Goal: Information Seeking & Learning: Learn about a topic

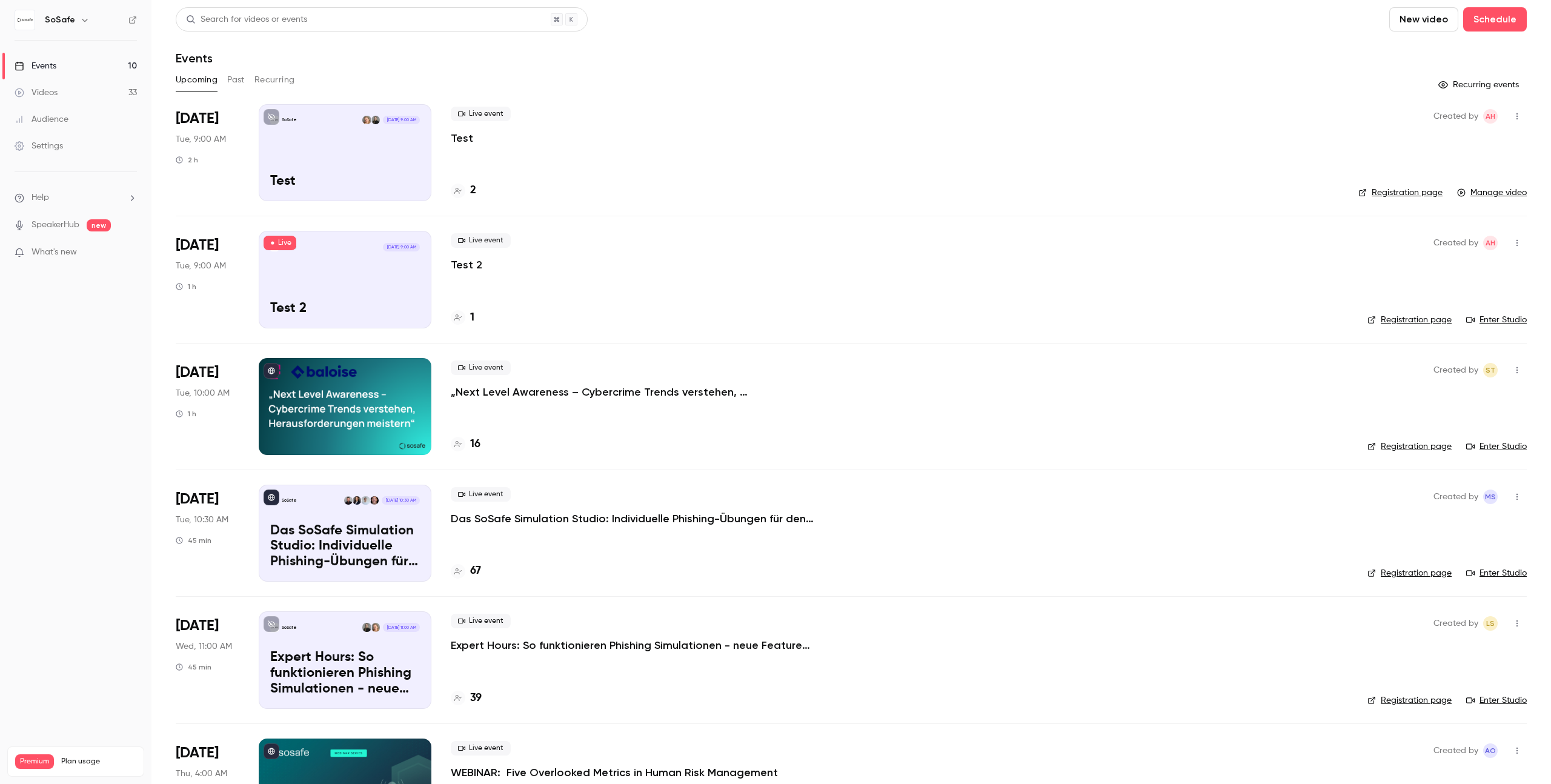
click at [233, 83] on button "Past" at bounding box center [236, 80] width 17 height 19
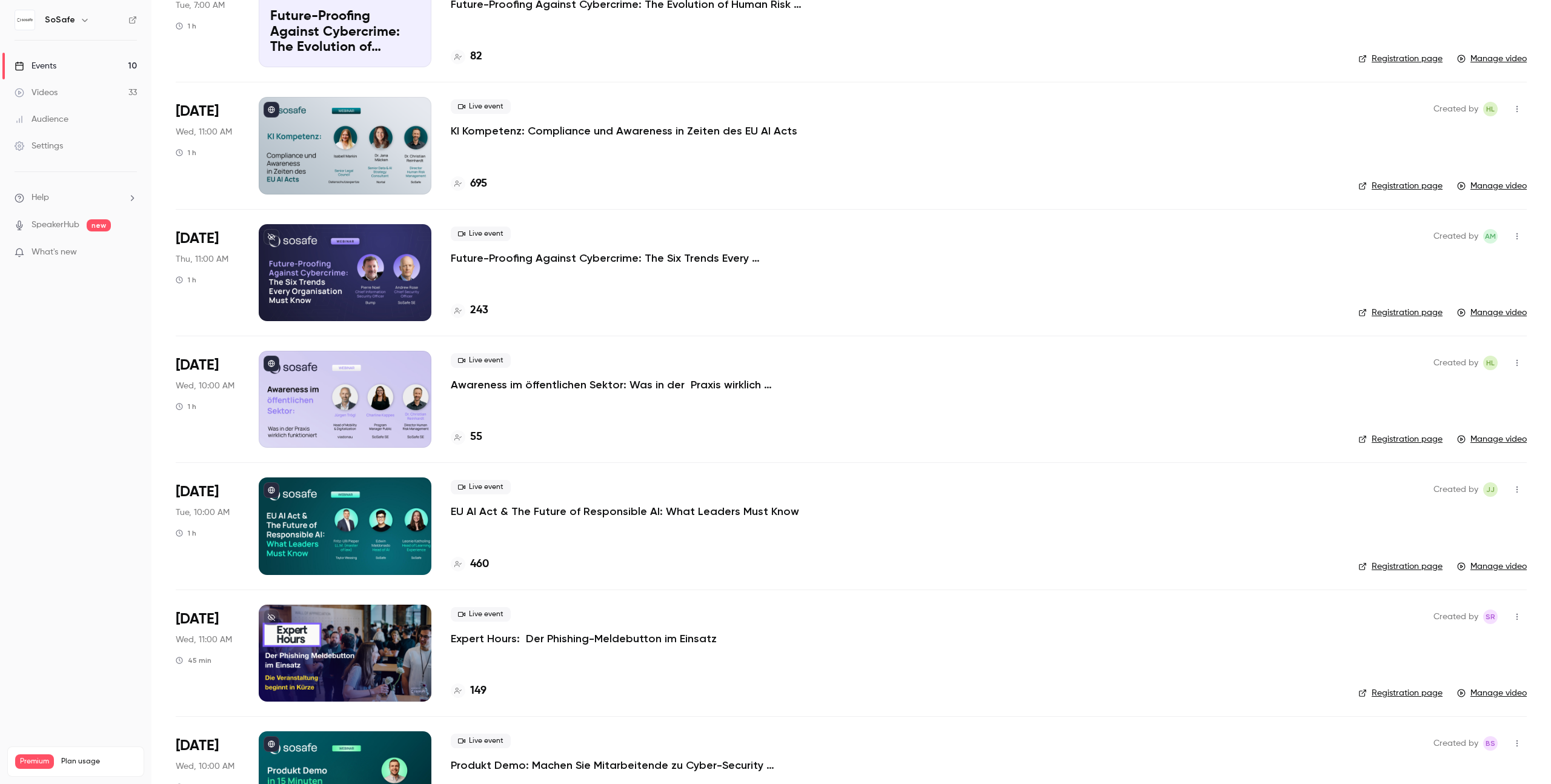
scroll to position [1774, 0]
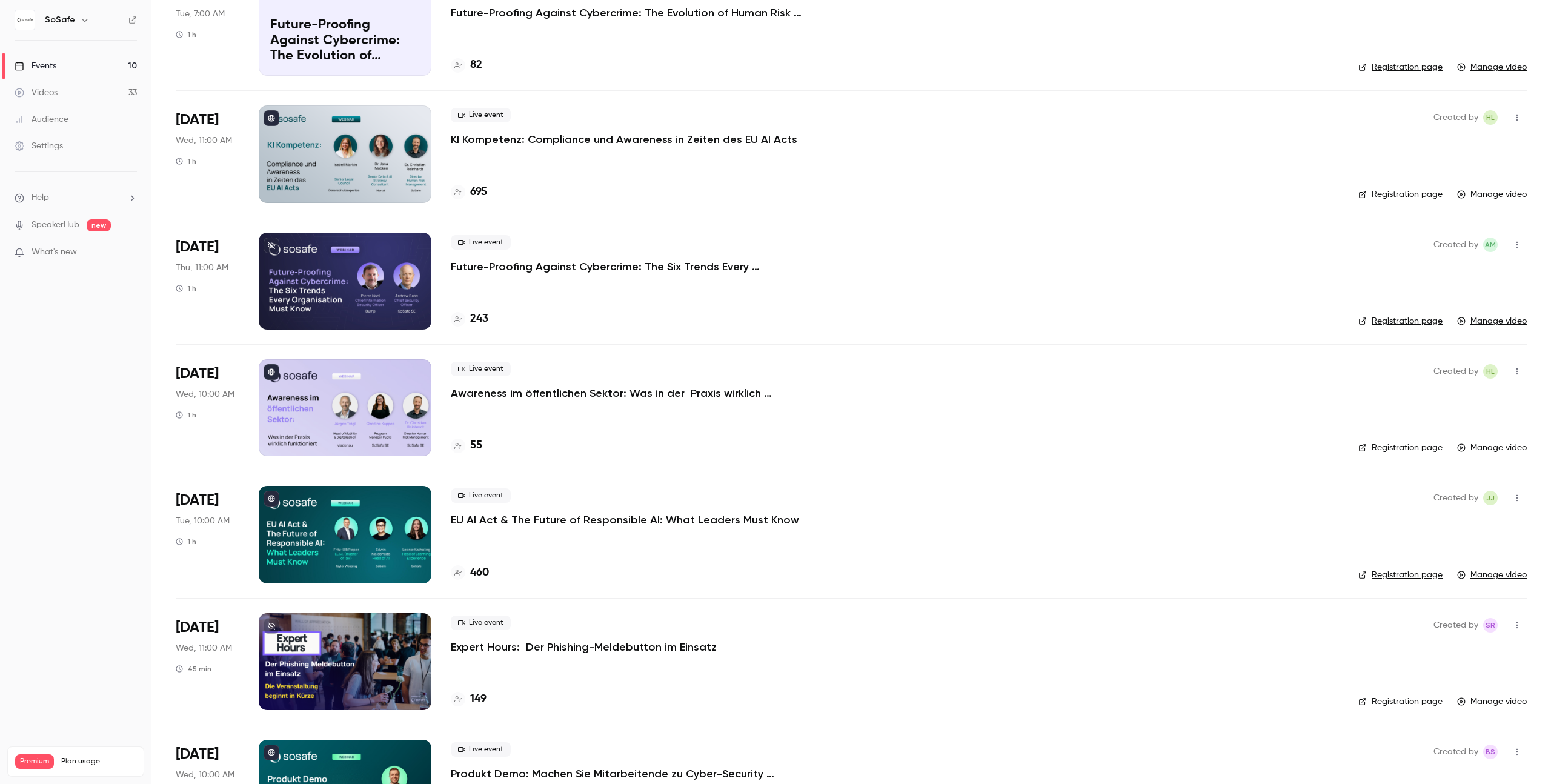
click at [625, 135] on p "KI Kompetenz: Compliance und Awareness in Zeiten des EU AI Acts" at bounding box center [624, 140] width 346 height 15
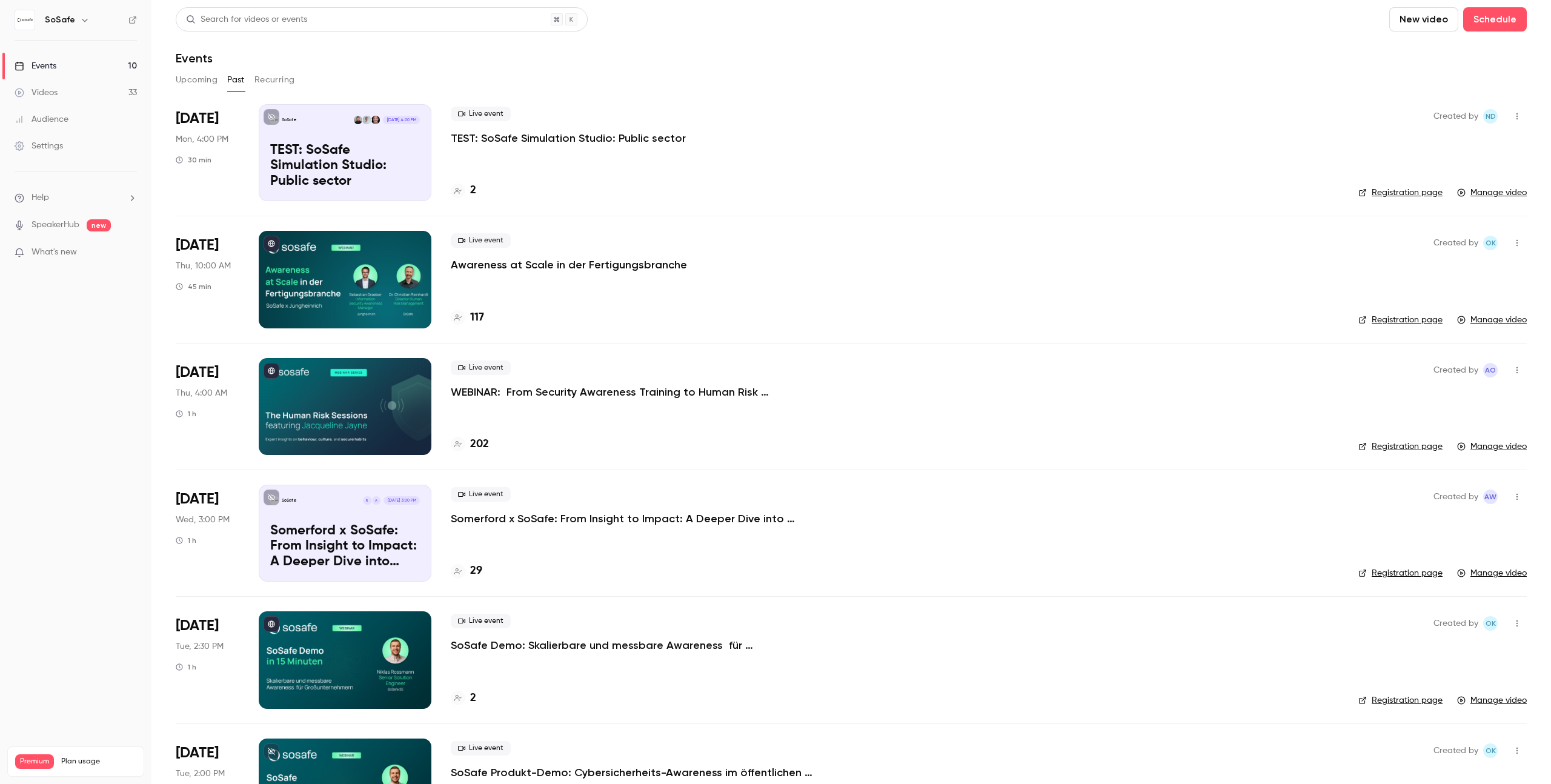
click at [625, 135] on main "Search for videos or events New video Schedule Events Upcoming Past Recurring […" at bounding box center [851, 392] width 1399 height 784
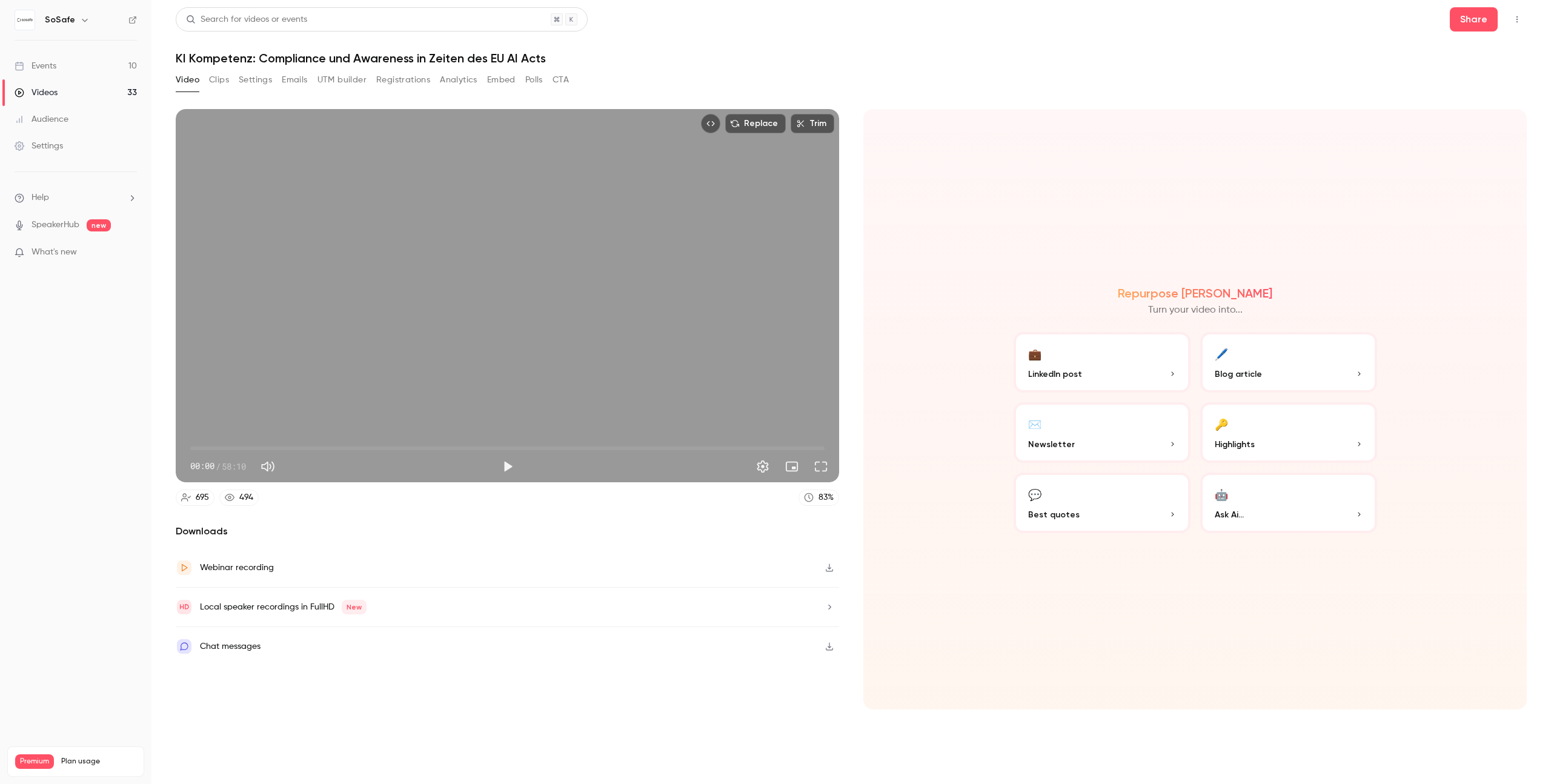
click at [490, 65] on h1 "KI Kompetenz: Compliance und Awareness in Zeiten des EU AI Acts" at bounding box center [851, 58] width 1351 height 15
copy div "KI Kompetenz: Compliance und Awareness in Zeiten des EU AI Acts Video Clips Set…"
